Goal: Transaction & Acquisition: Purchase product/service

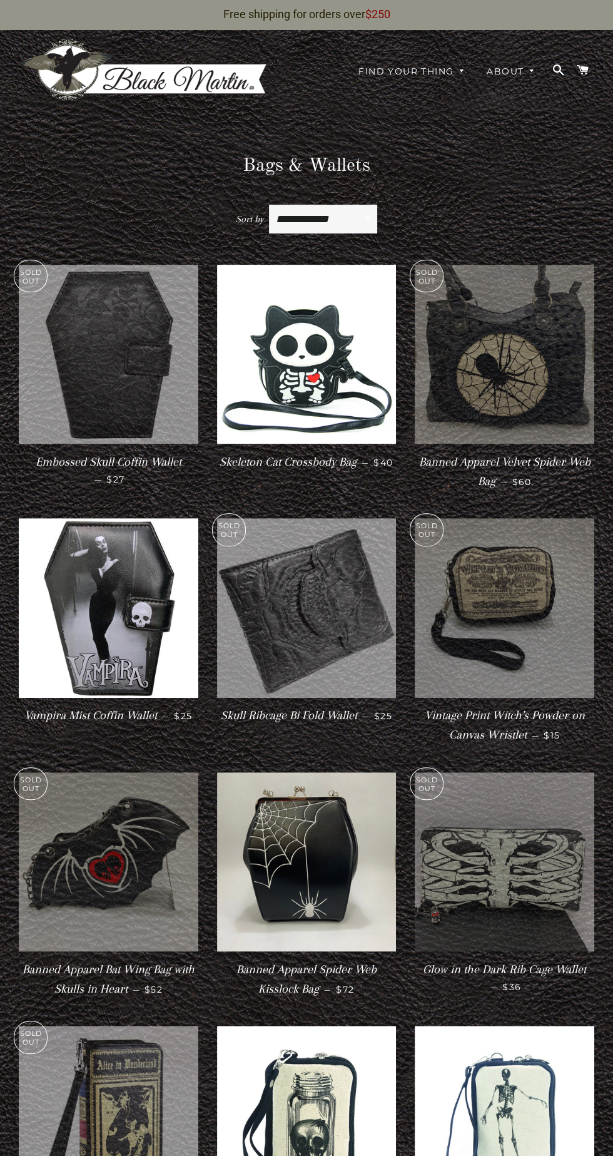
click at [494, 342] on img at bounding box center [505, 355] width 180 height 180
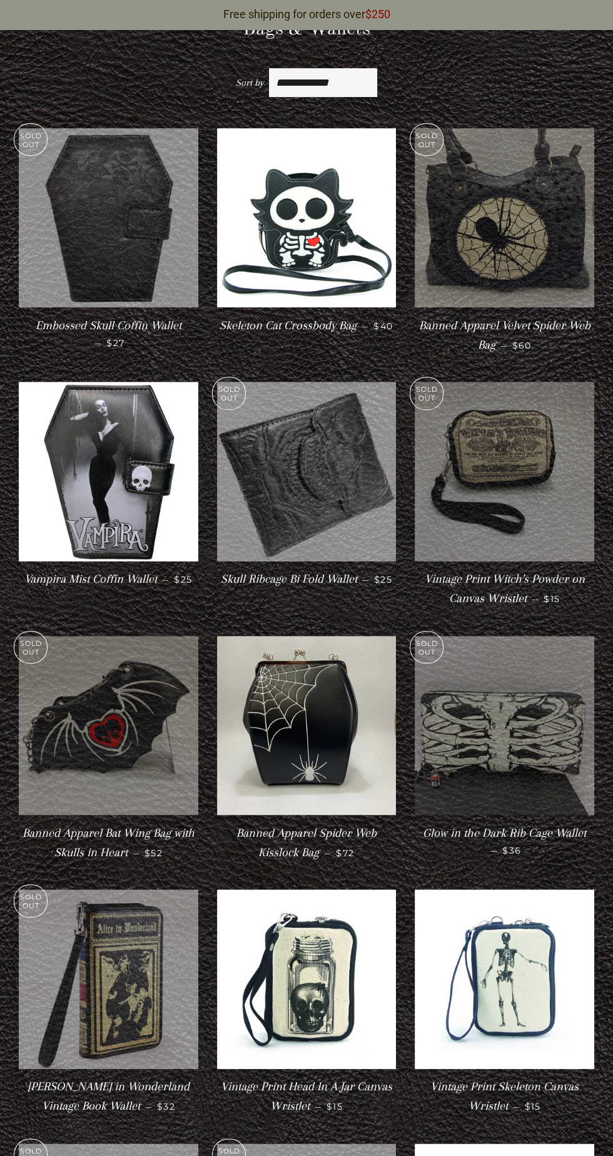
scroll to position [410, 0]
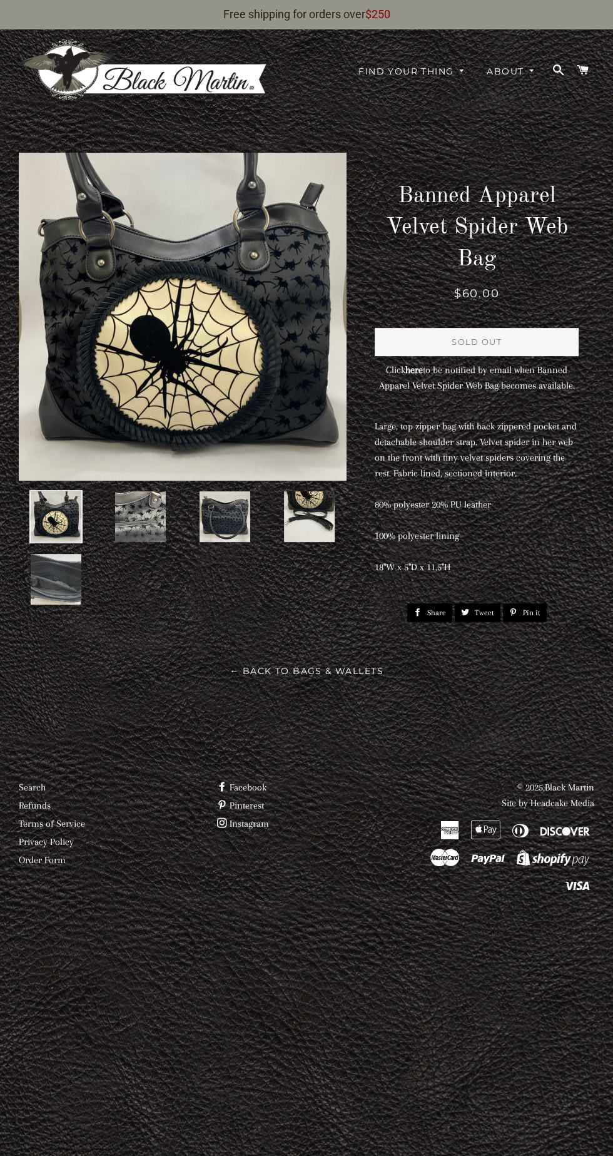
click at [213, 503] on img at bounding box center [224, 516] width 53 height 53
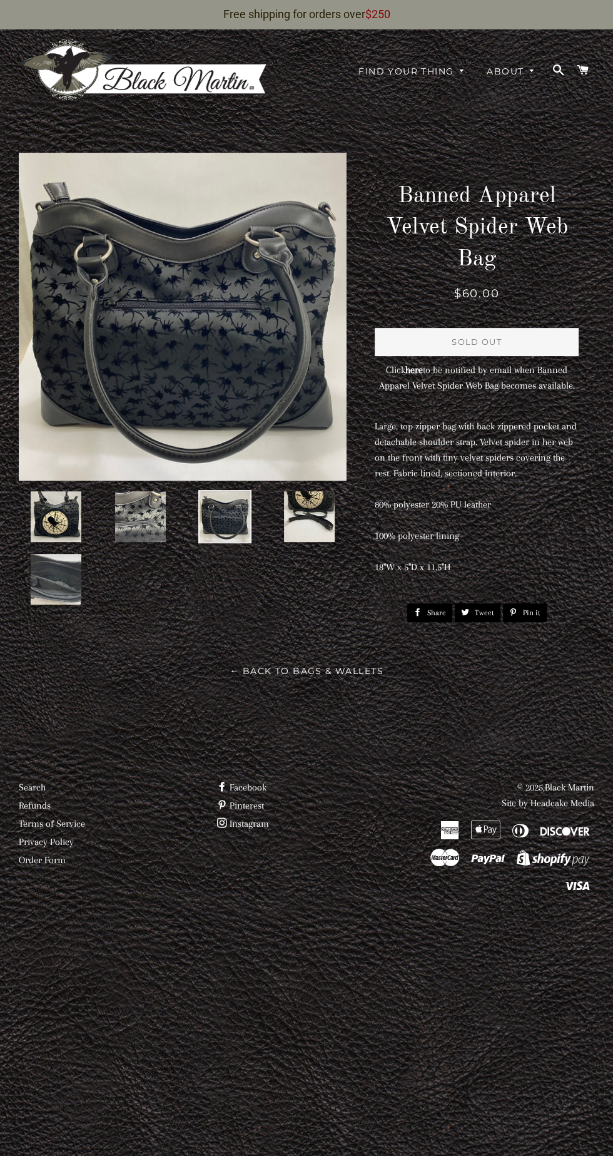
click at [305, 496] on img at bounding box center [309, 516] width 53 height 53
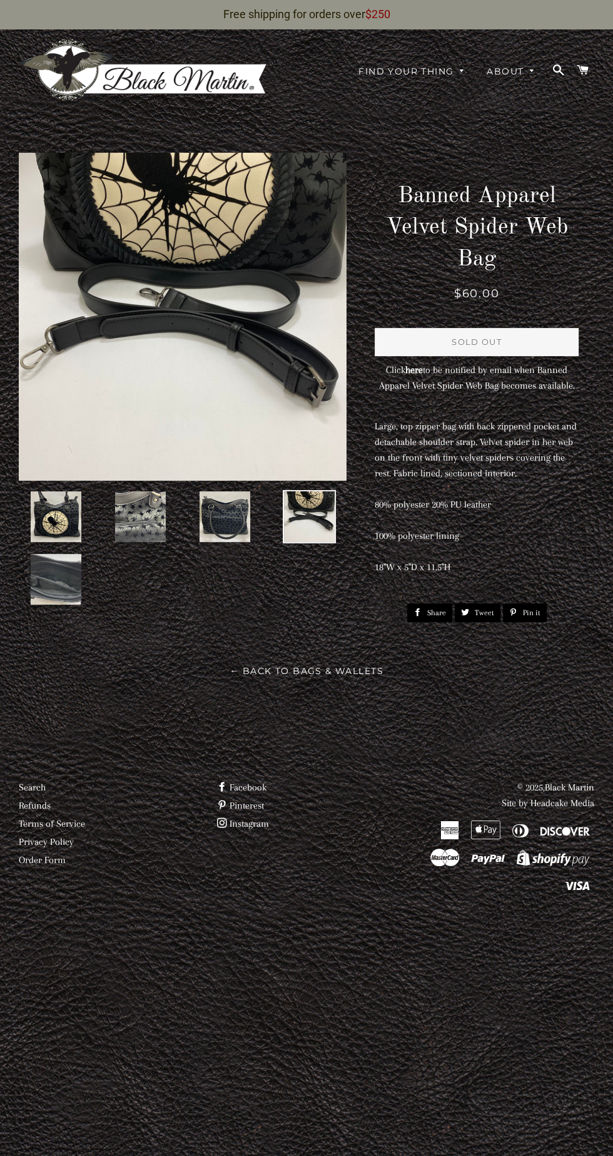
click at [128, 494] on img at bounding box center [140, 516] width 53 height 53
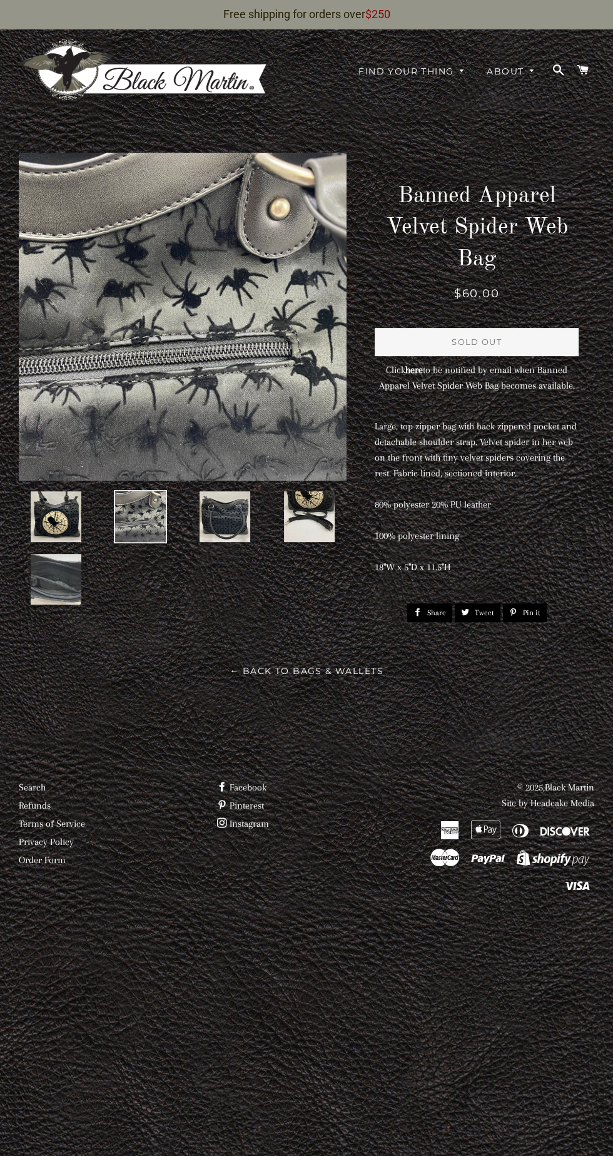
click at [31, 494] on img at bounding box center [55, 516] width 53 height 53
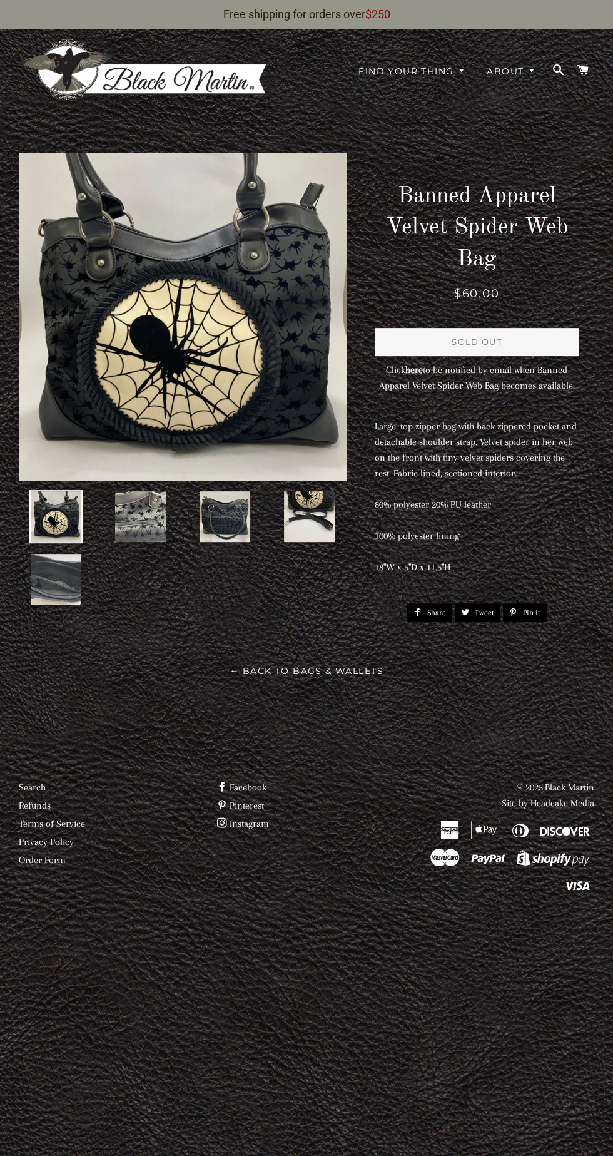
click at [51, 563] on img at bounding box center [55, 579] width 53 height 53
